Goal: Information Seeking & Learning: Learn about a topic

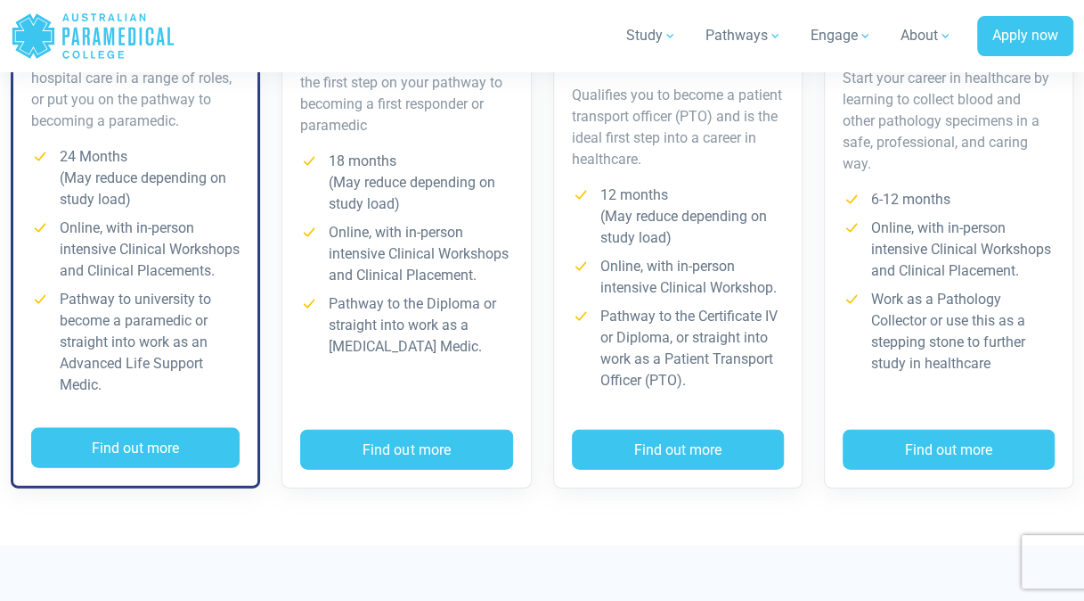
scroll to position [1247, 0]
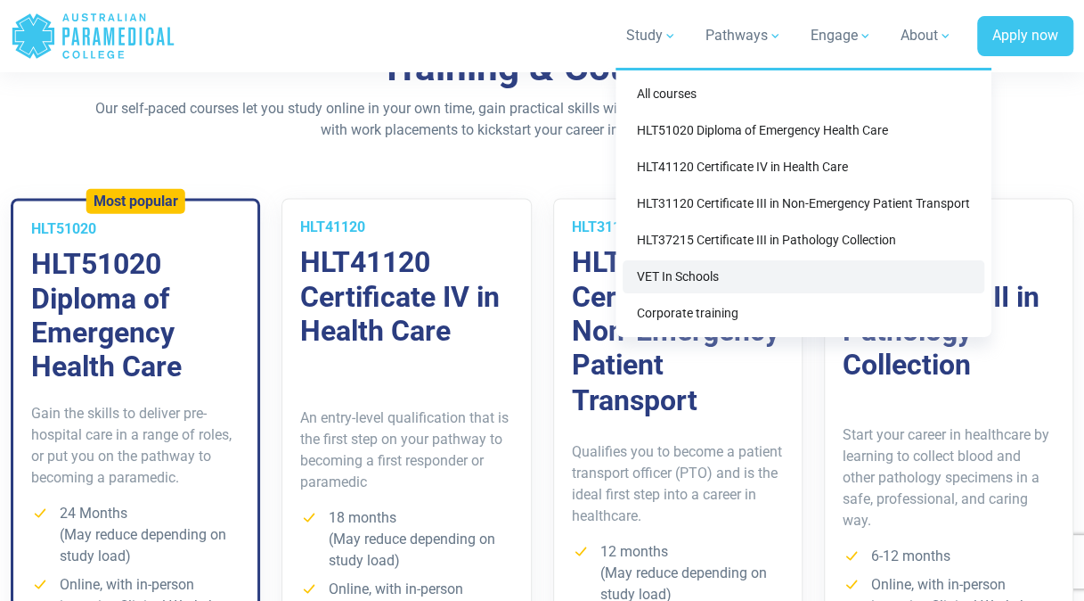
click at [654, 274] on link "VET In Schools" at bounding box center [804, 276] width 362 height 33
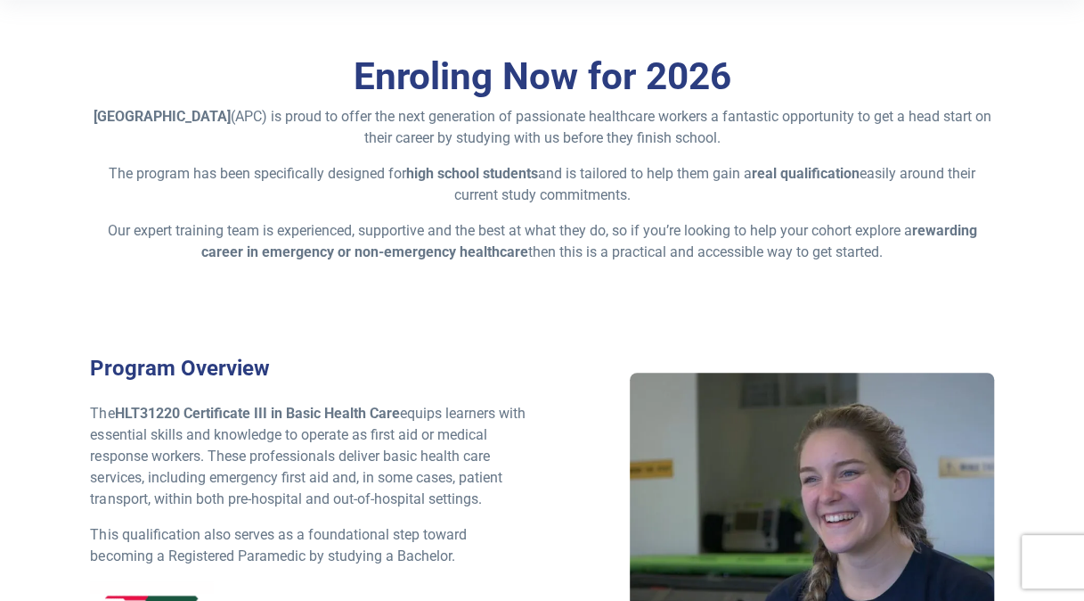
scroll to position [802, 0]
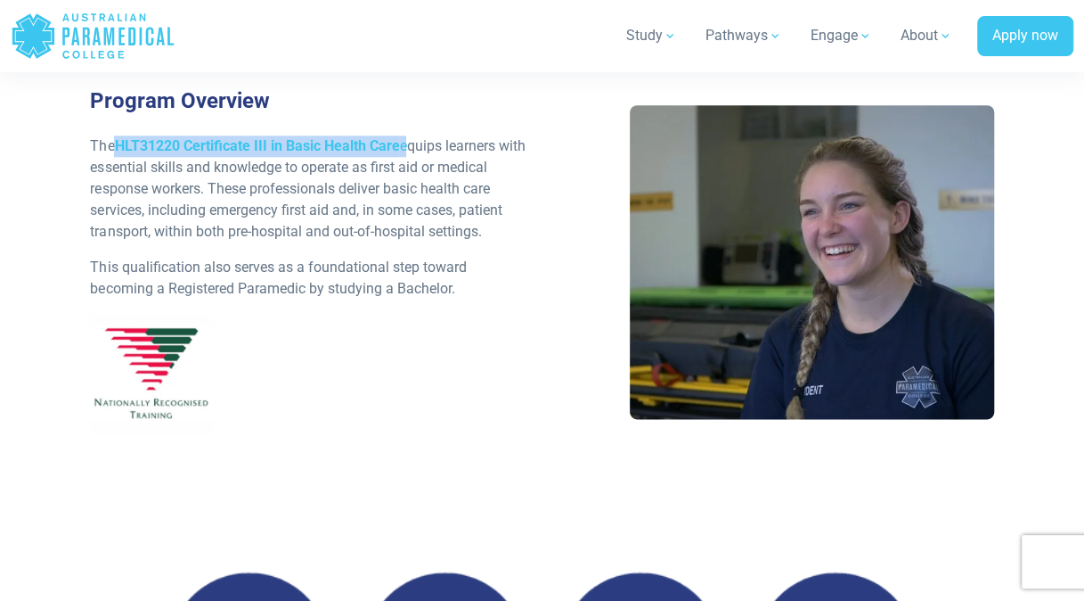
drag, startPoint x: 119, startPoint y: 144, endPoint x: 405, endPoint y: 140, distance: 287.0
click at [405, 140] on p "The HLT31220 Certificate III in Basic Health Care equips learners with essentia…" at bounding box center [310, 188] width 441 height 107
drag, startPoint x: 405, startPoint y: 140, endPoint x: 342, endPoint y: 143, distance: 63.3
copy p "HLT31220 Certificate III in Basic Health Care"
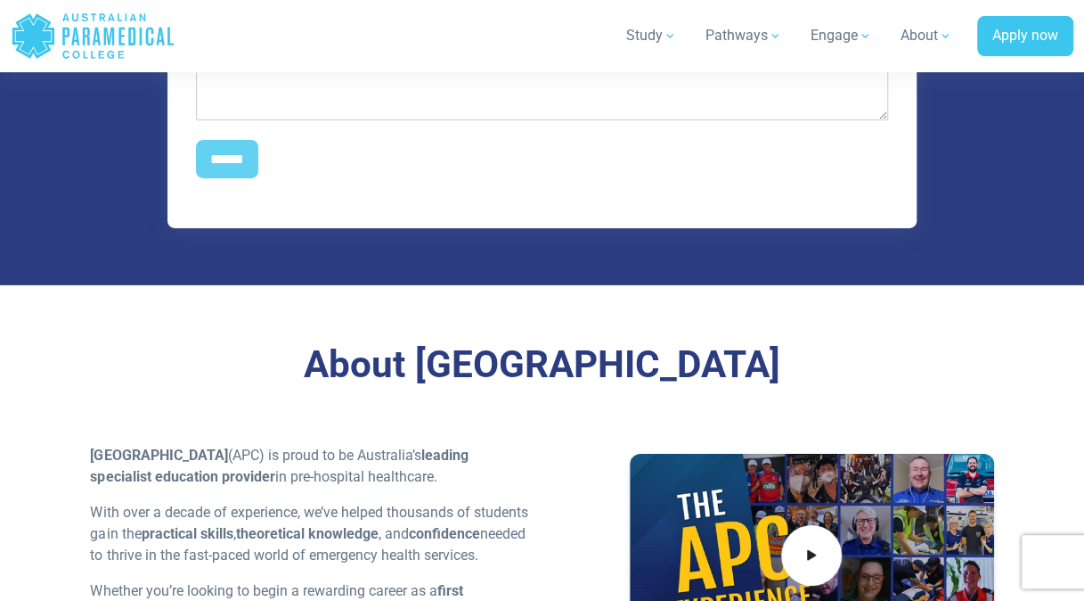
scroll to position [2851, 0]
